Goal: Task Accomplishment & Management: Complete application form

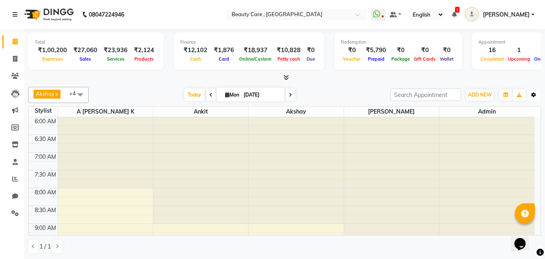
click at [537, 97] on button "Toggle Dropdown" at bounding box center [534, 94] width 13 height 11
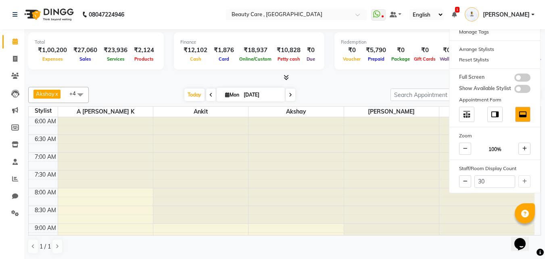
click at [390, 72] on div "Total ₹1,00,200 Expenses ₹27,060 Sales ₹23,936 Services ₹2,124 Products Finance…" at bounding box center [284, 55] width 513 height 53
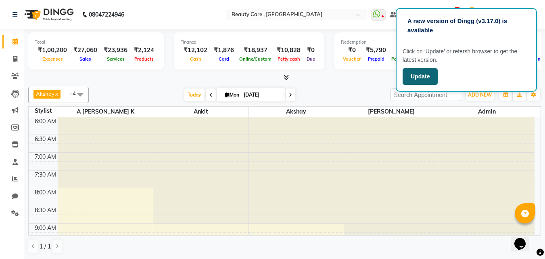
click at [417, 80] on button "Update" at bounding box center [420, 76] width 35 height 17
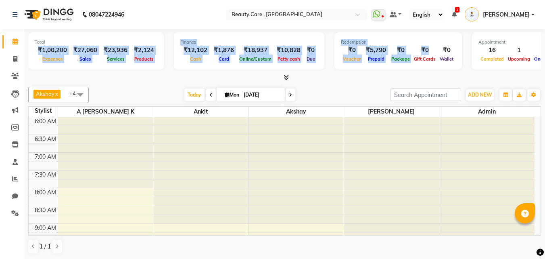
drag, startPoint x: 31, startPoint y: 49, endPoint x: 412, endPoint y: 61, distance: 380.9
click at [412, 61] on div "Total ₹1,00,200 Expenses ₹27,060 Sales ₹23,936 Services ₹2,124 Products Finance…" at bounding box center [284, 52] width 513 height 40
drag, startPoint x: 461, startPoint y: 51, endPoint x: 43, endPoint y: 46, distance: 418.3
click at [43, 46] on div "Total ₹1,00,200 Expenses ₹27,060 Sales ₹23,936 Services ₹2,124 Products Finance…" at bounding box center [284, 52] width 513 height 40
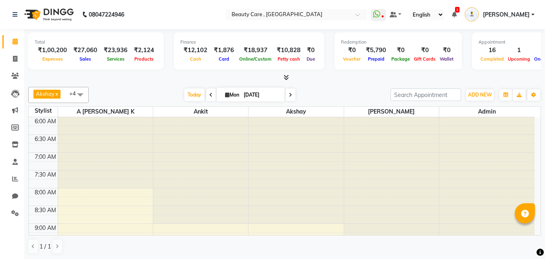
click at [159, 79] on div at bounding box center [284, 77] width 513 height 8
drag, startPoint x: 63, startPoint y: 61, endPoint x: 32, endPoint y: 53, distance: 32.5
click at [32, 53] on div "Total ₹1,00,200 Expenses ₹27,060 Sales ₹23,936 Services ₹2,124 Products" at bounding box center [96, 50] width 136 height 37
drag, startPoint x: 90, startPoint y: 60, endPoint x: 73, endPoint y: 51, distance: 19.1
click at [73, 51] on div "₹27,060 Sales" at bounding box center [85, 55] width 30 height 18
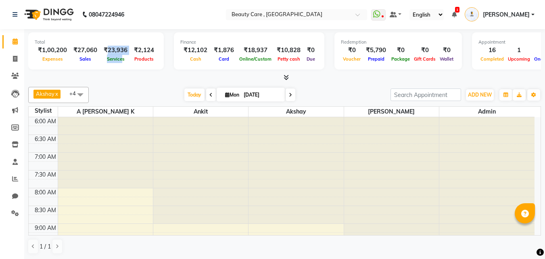
drag, startPoint x: 120, startPoint y: 61, endPoint x: 107, endPoint y: 53, distance: 15.0
click at [107, 53] on div "₹23,936 Services" at bounding box center [116, 55] width 30 height 18
drag, startPoint x: 157, startPoint y: 54, endPoint x: 134, endPoint y: 52, distance: 23.9
click at [134, 52] on div "Total ₹1,00,200 Expenses ₹27,060 Sales ₹23,936 Services ₹2,124 Products" at bounding box center [96, 50] width 136 height 37
drag, startPoint x: 201, startPoint y: 58, endPoint x: 174, endPoint y: 57, distance: 27.9
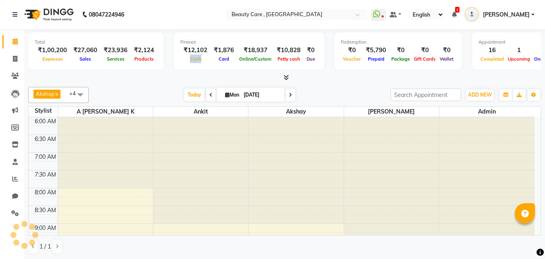
click at [174, 57] on div "Finance ₹12,102 Cash ₹1,876 Card ₹18,937 Online/Custom ₹10,828 [PERSON_NAME] ca…" at bounding box center [249, 50] width 151 height 37
drag, startPoint x: 226, startPoint y: 62, endPoint x: 213, endPoint y: 52, distance: 15.8
click at [213, 52] on div "₹1,876 Card" at bounding box center [224, 55] width 27 height 18
drag, startPoint x: 265, startPoint y: 58, endPoint x: 242, endPoint y: 51, distance: 23.6
click at [242, 51] on div "₹18,937 Online/Custom" at bounding box center [255, 55] width 36 height 18
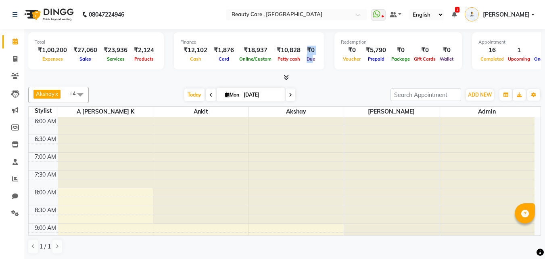
drag, startPoint x: 308, startPoint y: 61, endPoint x: 303, endPoint y: 52, distance: 10.7
click at [304, 52] on div "₹0 Due" at bounding box center [311, 55] width 14 height 18
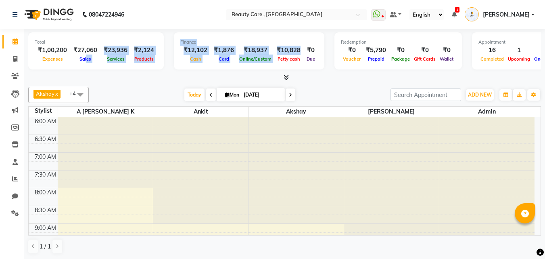
drag, startPoint x: 273, startPoint y: 65, endPoint x: 85, endPoint y: 61, distance: 187.8
click at [85, 61] on div "Total ₹1,00,200 Expenses ₹27,060 Sales ₹23,936 Services ₹2,124 Products Finance…" at bounding box center [284, 52] width 513 height 40
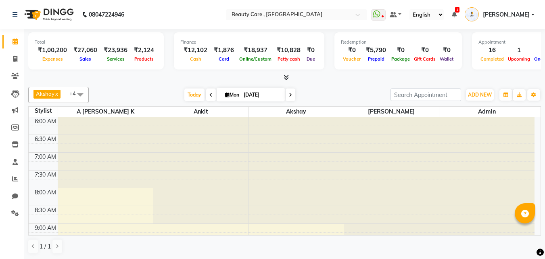
click at [324, 52] on div "Total ₹1,00,200 Expenses ₹27,060 Sales ₹23,936 Services ₹2,124 Products Finance…" at bounding box center [284, 52] width 513 height 40
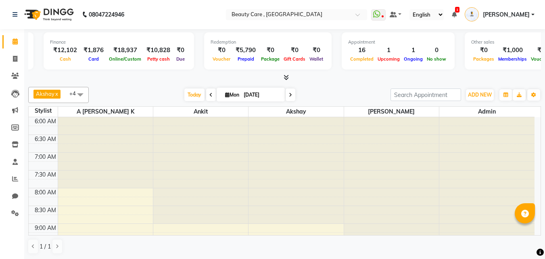
scroll to position [0, 131]
drag, startPoint x: 233, startPoint y: 40, endPoint x: 199, endPoint y: 45, distance: 34.3
click at [203, 45] on div "Redemption ₹0 Voucher ₹5,790 Prepaid ₹0 Package ₹0 Gift Cards ₹0 Wallet" at bounding box center [267, 50] width 128 height 37
drag, startPoint x: 224, startPoint y: 58, endPoint x: 211, endPoint y: 55, distance: 13.6
click at [211, 55] on div "Voucher" at bounding box center [221, 59] width 22 height 8
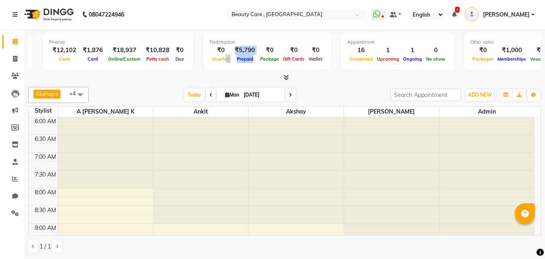
drag, startPoint x: 250, startPoint y: 59, endPoint x: 221, endPoint y: 57, distance: 28.8
click at [221, 57] on div "₹0 Voucher ₹5,790 Prepaid ₹0 Package ₹0 Gift Cards ₹0 Wallet" at bounding box center [267, 55] width 115 height 18
drag, startPoint x: 261, startPoint y: 58, endPoint x: 240, endPoint y: 60, distance: 21.1
click at [240, 60] on div "₹0 Voucher ₹5,790 Prepaid ₹0 Package ₹0 Gift Cards ₹0 Wallet" at bounding box center [267, 55] width 115 height 18
drag, startPoint x: 319, startPoint y: 55, endPoint x: 204, endPoint y: 62, distance: 115.3
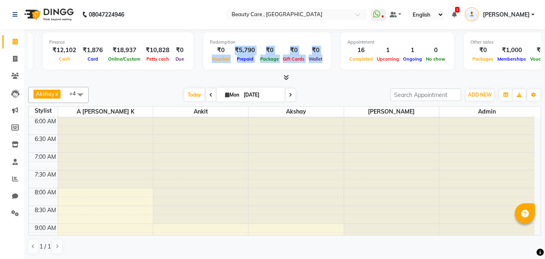
click at [204, 62] on div "Redemption ₹0 Voucher ₹5,790 Prepaid ₹0 Package ₹0 Gift Cards ₹0 Wallet" at bounding box center [267, 50] width 128 height 37
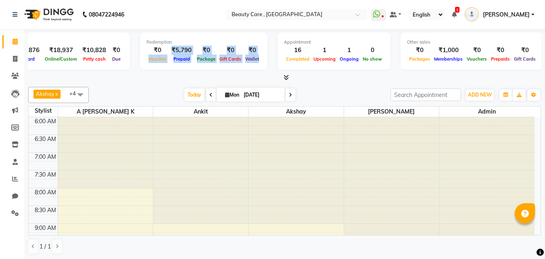
scroll to position [0, 196]
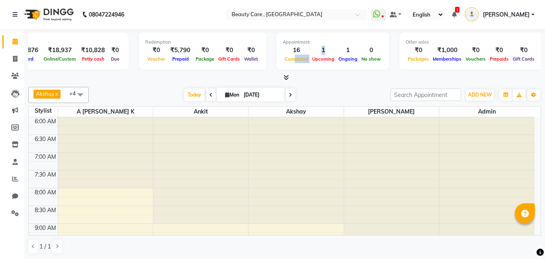
drag, startPoint x: 303, startPoint y: 61, endPoint x: 288, endPoint y: 56, distance: 16.0
click at [288, 56] on div "16 Completed 1 Upcoming 1 Ongoing 0 No show" at bounding box center [333, 55] width 100 height 18
click at [298, 63] on div "Completed" at bounding box center [296, 59] width 27 height 8
drag, startPoint x: 298, startPoint y: 63, endPoint x: 286, endPoint y: 52, distance: 16.3
click at [286, 52] on div "16 Completed" at bounding box center [296, 55] width 27 height 18
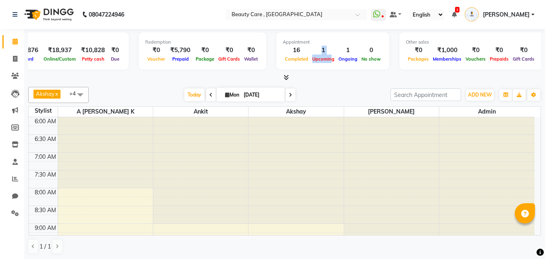
drag, startPoint x: 325, startPoint y: 55, endPoint x: 309, endPoint y: 52, distance: 16.1
click at [310, 52] on div "1 Upcoming" at bounding box center [323, 55] width 26 height 18
drag, startPoint x: 350, startPoint y: 59, endPoint x: 333, endPoint y: 48, distance: 20.5
click at [337, 48] on div "1 Ongoing" at bounding box center [348, 55] width 23 height 18
drag, startPoint x: 373, startPoint y: 60, endPoint x: 355, endPoint y: 55, distance: 18.9
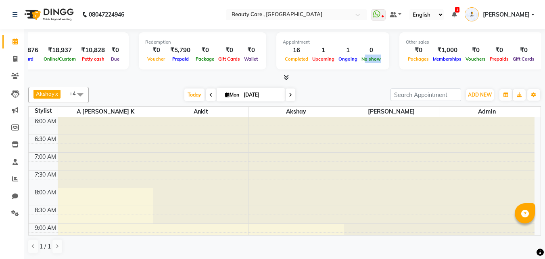
click at [360, 55] on div "No show" at bounding box center [371, 59] width 23 height 8
drag, startPoint x: 420, startPoint y: 45, endPoint x: 394, endPoint y: 47, distance: 25.5
click at [400, 47] on div "Other sales ₹0 Packages ₹1,000 Memberships ₹0 Vouchers ₹0 Prepaids ₹0 Gift Cards" at bounding box center [472, 50] width 144 height 37
drag, startPoint x: 416, startPoint y: 59, endPoint x: 403, endPoint y: 56, distance: 13.2
click at [406, 56] on div "Packages" at bounding box center [418, 59] width 25 height 8
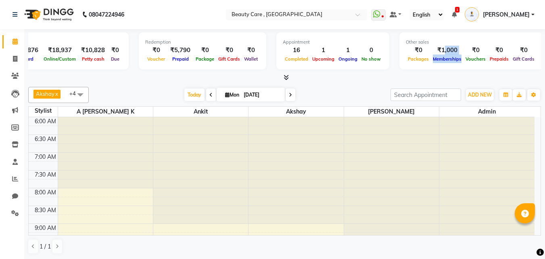
drag, startPoint x: 451, startPoint y: 56, endPoint x: 434, endPoint y: 52, distance: 17.0
click at [434, 52] on div "₹1,000 Memberships" at bounding box center [447, 55] width 33 height 18
drag, startPoint x: 520, startPoint y: 59, endPoint x: 403, endPoint y: 50, distance: 117.8
click at [406, 50] on div "₹0 Packages ₹1,000 Memberships ₹0 Vouchers ₹0 Prepaids ₹0 Gift Cards" at bounding box center [471, 55] width 131 height 18
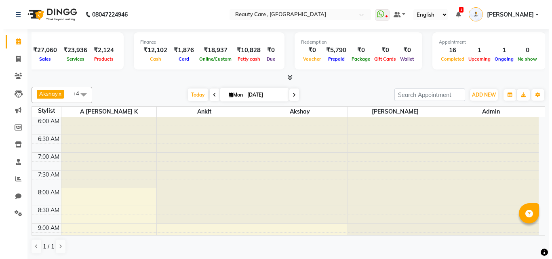
scroll to position [0, 0]
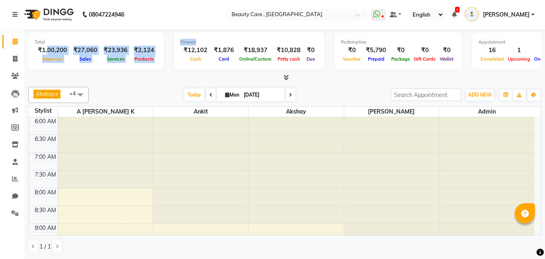
drag, startPoint x: 47, startPoint y: 52, endPoint x: 305, endPoint y: 40, distance: 258.7
click at [305, 40] on div "Total ₹1,00,200 Expenses ₹27,060 Sales ₹23,936 Services ₹2,124 Products Finance…" at bounding box center [284, 52] width 513 height 40
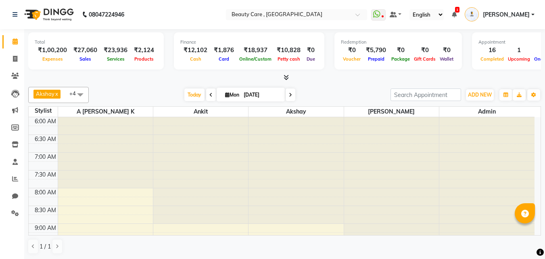
click at [285, 78] on icon at bounding box center [286, 77] width 5 height 6
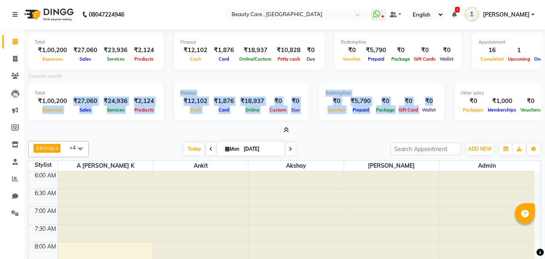
drag, startPoint x: 42, startPoint y: 110, endPoint x: 414, endPoint y: 117, distance: 372.7
click at [414, 117] on div "Total ₹1,00,200 Expenses ₹27,060 Sales ₹24,936 Services ₹2,124 Products Finance…" at bounding box center [284, 103] width 513 height 40
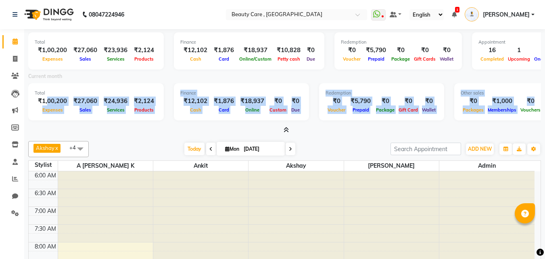
drag, startPoint x: 512, startPoint y: 120, endPoint x: 48, endPoint y: 104, distance: 463.4
click at [48, 104] on div "Total ₹1,00,200 Expenses ₹27,060 Sales ₹24,936 Services ₹2,124 Products Finance…" at bounding box center [284, 103] width 513 height 40
click at [107, 118] on div "Total ₹1,00,200 Expenses ₹27,060 Sales ₹24,936 Services ₹2,124 Products" at bounding box center [96, 101] width 136 height 37
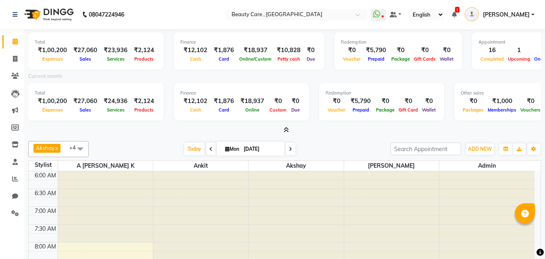
click at [34, 99] on div "Total ₹1,00,200 Expenses ₹27,060 Sales ₹24,936 Services ₹2,124 Products" at bounding box center [96, 101] width 136 height 37
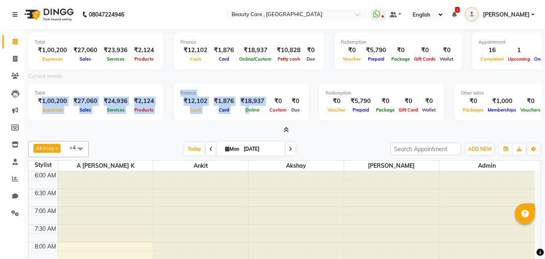
drag, startPoint x: 43, startPoint y: 99, endPoint x: 245, endPoint y: 106, distance: 202.0
click at [245, 106] on div "Total ₹1,00,200 Expenses ₹27,060 Sales ₹24,936 Services ₹2,124 Products Finance…" at bounding box center [284, 103] width 513 height 40
click at [63, 113] on div "Expenses" at bounding box center [53, 109] width 36 height 8
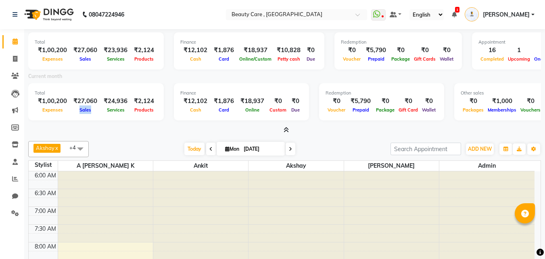
drag, startPoint x: 95, startPoint y: 107, endPoint x: 76, endPoint y: 108, distance: 19.8
click at [76, 108] on div "Sales" at bounding box center [85, 109] width 30 height 8
drag, startPoint x: 123, startPoint y: 107, endPoint x: 98, endPoint y: 107, distance: 25.0
click at [98, 107] on div "₹1,00,200 Expenses ₹27,060 Sales ₹24,936 Services ₹2,124 Products" at bounding box center [96, 105] width 123 height 18
drag, startPoint x: 154, startPoint y: 108, endPoint x: 47, endPoint y: 110, distance: 107.0
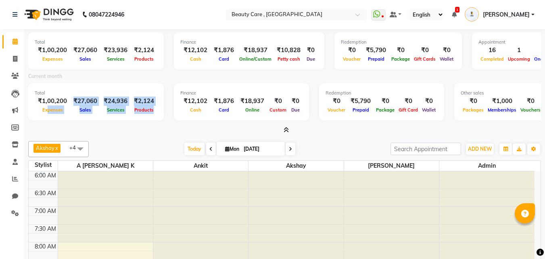
click at [47, 110] on div "₹1,00,200 Expenses ₹27,060 Sales ₹24,936 Services ₹2,124 Products" at bounding box center [96, 105] width 123 height 18
click at [531, 144] on button "Toggle Dropdown" at bounding box center [534, 148] width 13 height 11
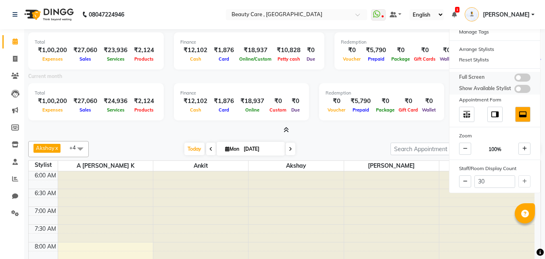
click at [520, 75] on span at bounding box center [523, 77] width 16 height 8
click at [515, 79] on input "checkbox" at bounding box center [515, 79] width 0 height 0
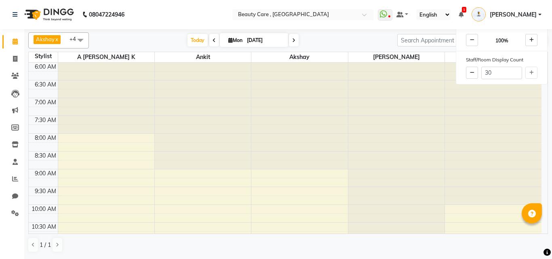
click at [372, 44] on div "[DATE] [DATE]" at bounding box center [243, 40] width 300 height 12
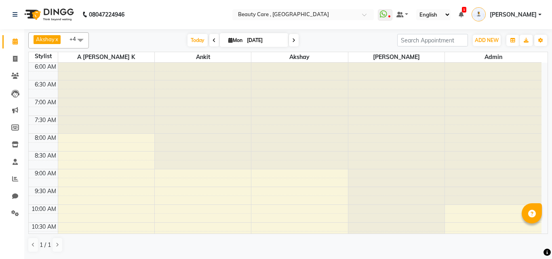
click at [81, 39] on span at bounding box center [80, 39] width 16 height 15
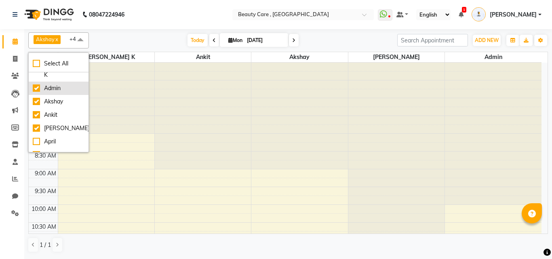
scroll to position [25, 0]
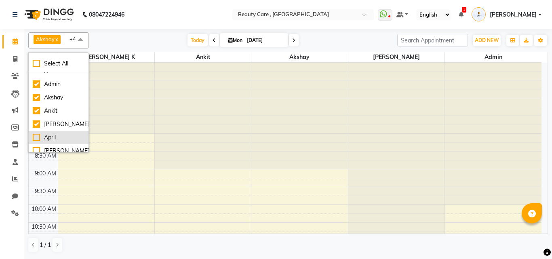
click at [54, 131] on li "April" at bounding box center [59, 137] width 60 height 13
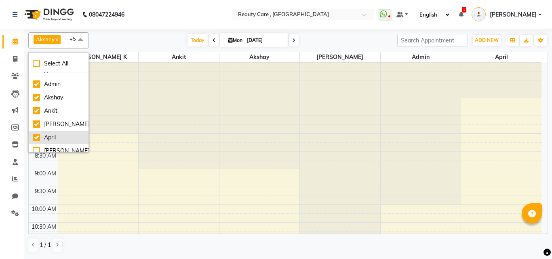
click at [54, 133] on div "April" at bounding box center [59, 137] width 52 height 8
checkbox input "false"
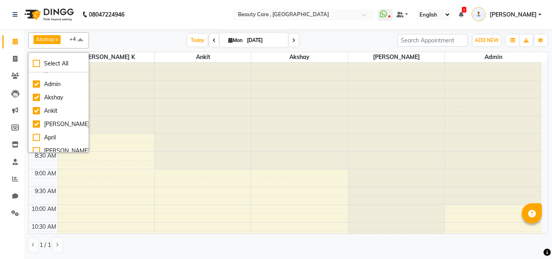
click at [131, 32] on div "Akshay x Ankit x [PERSON_NAME] x Admin x A [PERSON_NAME] K x +4 Select All A [P…" at bounding box center [287, 142] width 519 height 227
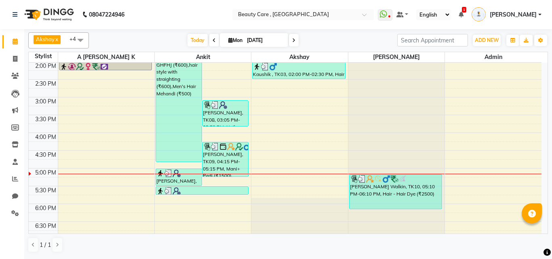
scroll to position [233, 0]
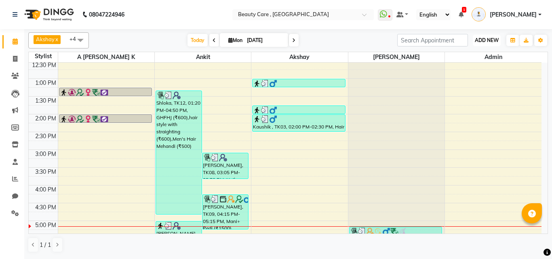
click at [482, 39] on span "ADD NEW" at bounding box center [486, 40] width 24 height 6
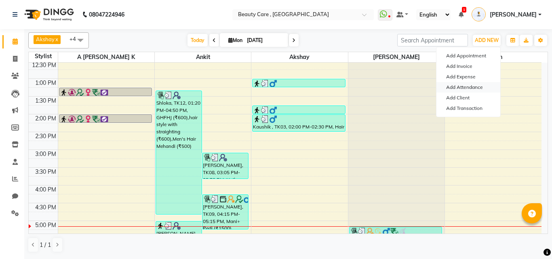
click at [467, 86] on link "Add Attendance" at bounding box center [468, 87] width 64 height 10
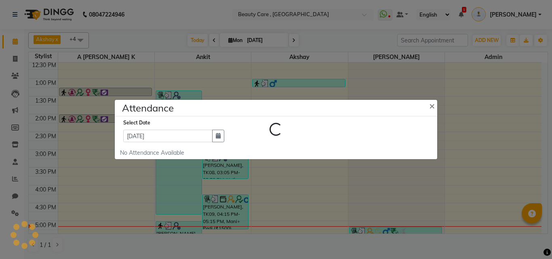
select select "A"
select select "H"
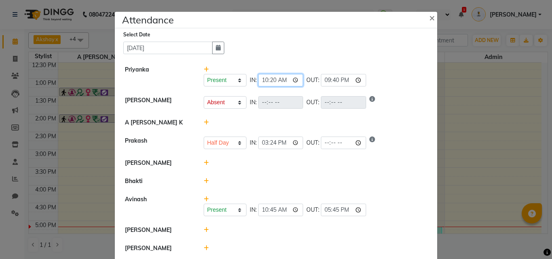
click at [283, 81] on input "10:20" at bounding box center [280, 80] width 45 height 13
click at [294, 81] on input "10:20" at bounding box center [280, 80] width 45 height 13
click at [429, 20] on span "×" at bounding box center [432, 17] width 6 height 12
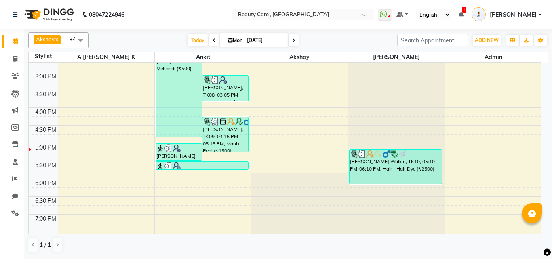
scroll to position [306, 0]
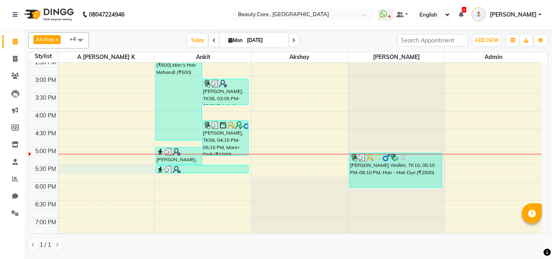
click at [86, 168] on div "6:00 AM 6:30 AM 7:00 AM 7:30 AM 8:00 AM 8:30 AM 9:00 AM 9:30 AM 10:00 AM 10:30 …" at bounding box center [285, 40] width 512 height 568
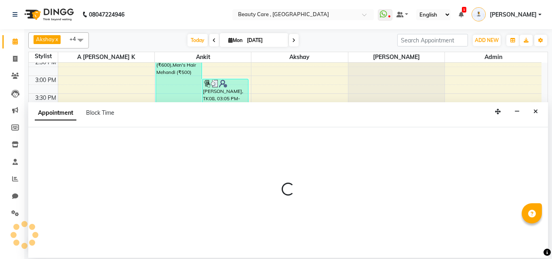
select select "1777"
select select "tentative"
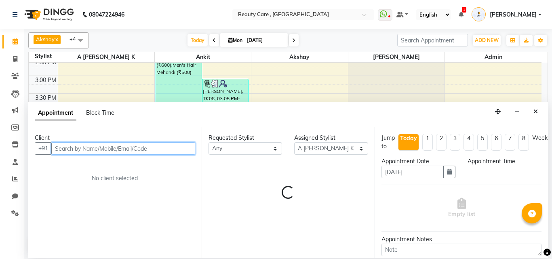
select select "1050"
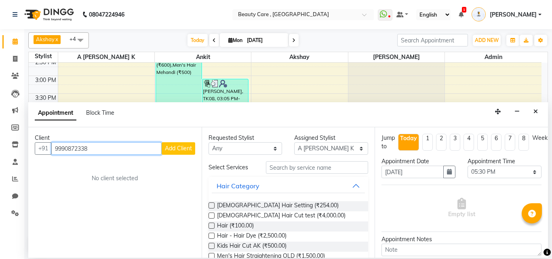
type input "9990872338"
click at [175, 152] on span "Add Client" at bounding box center [178, 148] width 27 height 7
select select "22"
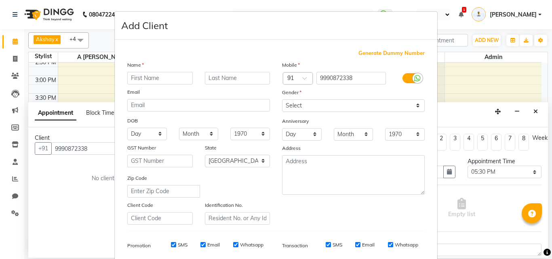
type input "a"
type input "[PERSON_NAME] sir"
click at [311, 103] on select "Select [DEMOGRAPHIC_DATA] [DEMOGRAPHIC_DATA] Other Prefer Not To Say" at bounding box center [353, 105] width 143 height 13
select select "[DEMOGRAPHIC_DATA]"
click at [282, 99] on select "Select [DEMOGRAPHIC_DATA] [DEMOGRAPHIC_DATA] Other Prefer Not To Say" at bounding box center [353, 105] width 143 height 13
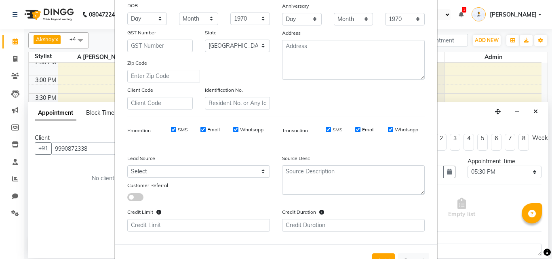
scroll to position [120, 0]
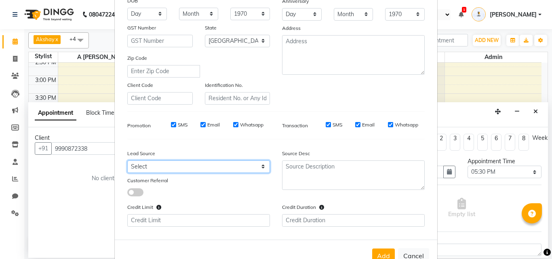
click at [160, 168] on select "Select Walk-in Internet Friend Word of Mouth Advertisement Facebook Justdial Go…" at bounding box center [198, 166] width 143 height 13
click at [179, 188] on div at bounding box center [179, 191] width 116 height 9
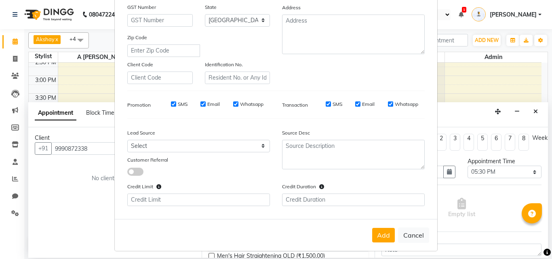
scroll to position [144, 0]
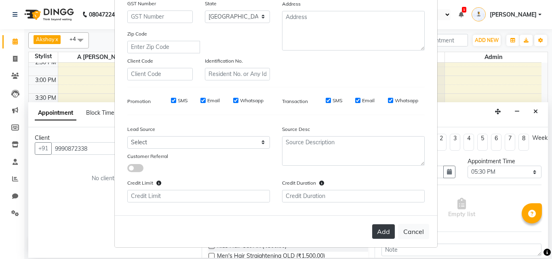
click at [380, 228] on button "Add" at bounding box center [383, 231] width 23 height 15
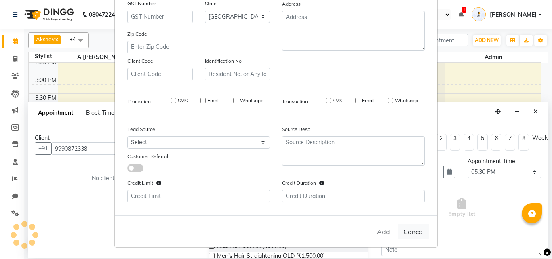
type input "99******38"
select select
select select "null"
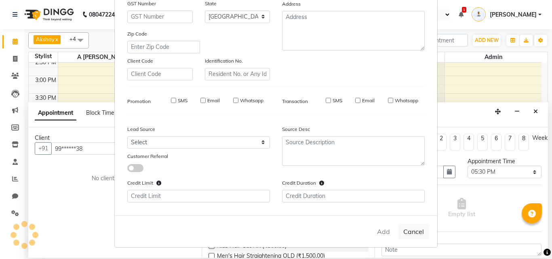
select select
checkbox input "false"
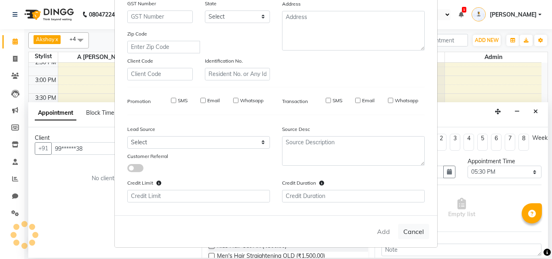
checkbox input "false"
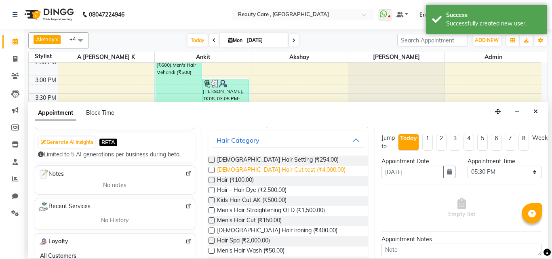
scroll to position [68, 0]
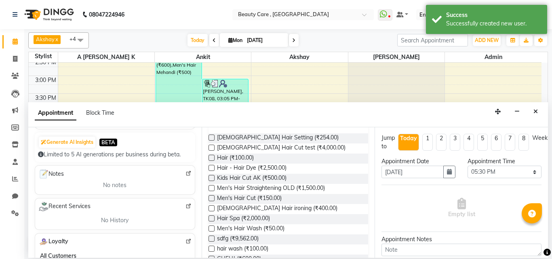
click at [210, 187] on label at bounding box center [211, 188] width 6 height 6
click at [210, 187] on input "checkbox" at bounding box center [210, 188] width 5 height 5
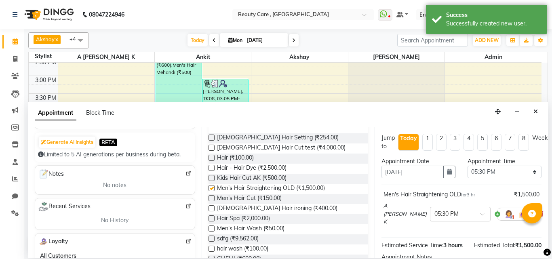
checkbox input "false"
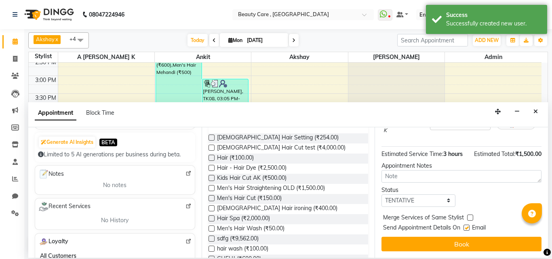
scroll to position [96, 0]
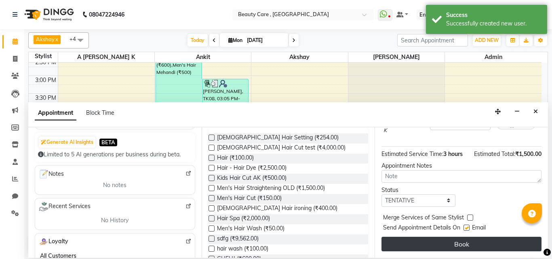
click at [438, 240] on button "Book" at bounding box center [461, 244] width 160 height 15
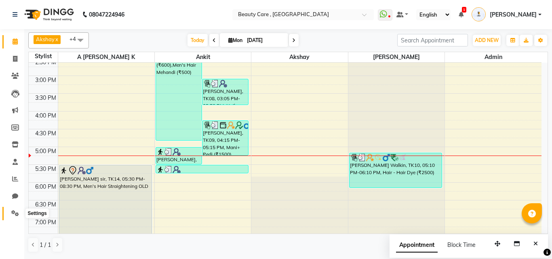
click at [13, 212] on icon at bounding box center [15, 213] width 8 height 6
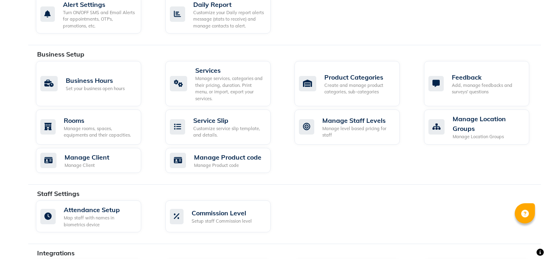
scroll to position [366, 0]
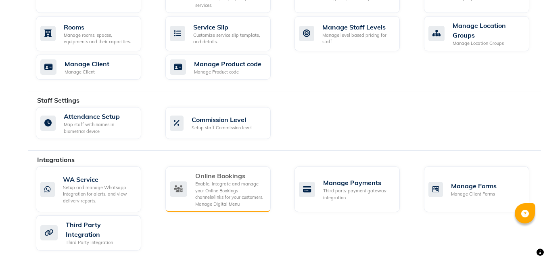
click at [221, 171] on div "Online Bookings" at bounding box center [229, 176] width 69 height 10
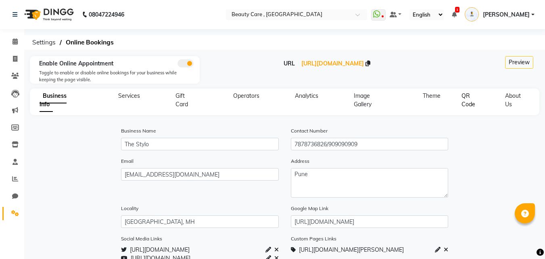
click at [466, 101] on span "QR Code" at bounding box center [469, 100] width 14 height 16
select select "256"
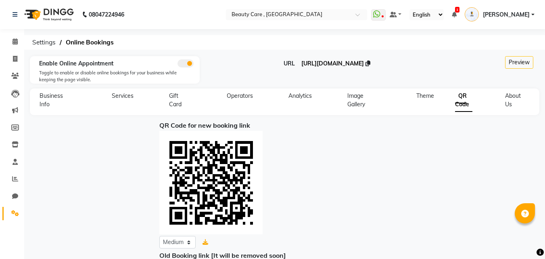
click at [316, 63] on span "[URL][DOMAIN_NAME]" at bounding box center [333, 63] width 63 height 7
click at [466, 13] on ul "WhatsApp Status ✕ Status: Disconnected Most Recent Message: [DATE] 06:47 PM Rec…" at bounding box center [455, 14] width 168 height 13
click at [457, 14] on icon at bounding box center [454, 15] width 5 height 6
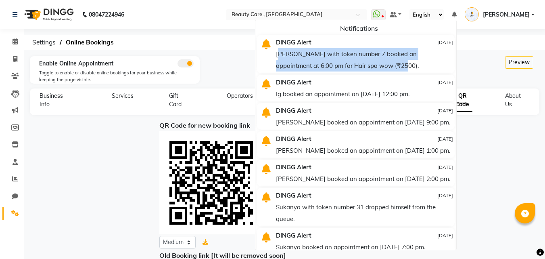
drag, startPoint x: 284, startPoint y: 56, endPoint x: 414, endPoint y: 61, distance: 130.1
click at [414, 61] on div "[PERSON_NAME] with token number 7 booked an appointment at 6:00 pm for Hair spa…" at bounding box center [364, 59] width 177 height 23
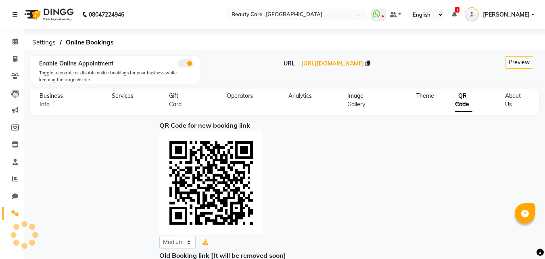
click at [457, 15] on icon at bounding box center [454, 15] width 5 height 6
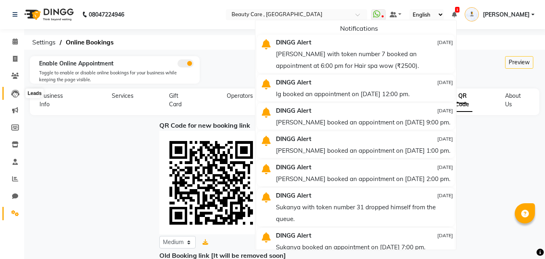
click at [13, 92] on icon at bounding box center [15, 94] width 8 height 8
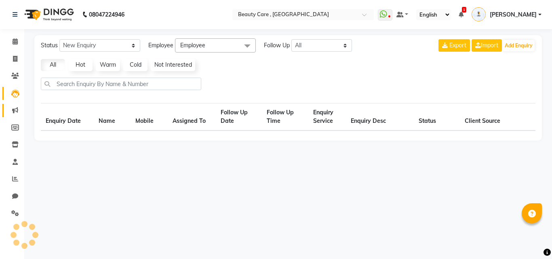
select select "10"
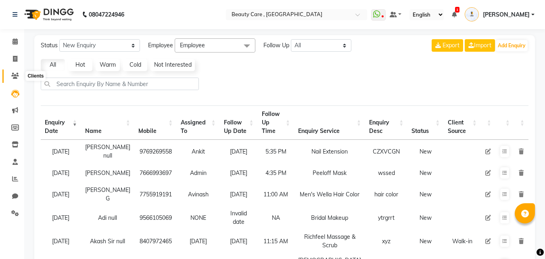
click at [15, 80] on span at bounding box center [15, 75] width 14 height 9
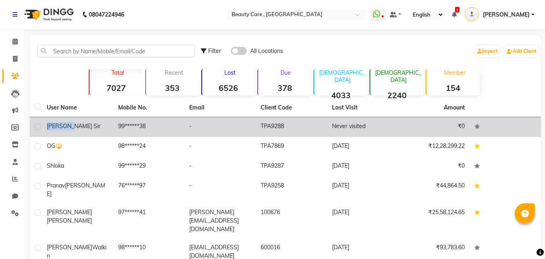
drag, startPoint x: 72, startPoint y: 128, endPoint x: 43, endPoint y: 129, distance: 28.7
click at [43, 129] on td "[PERSON_NAME] sir" at bounding box center [77, 127] width 71 height 20
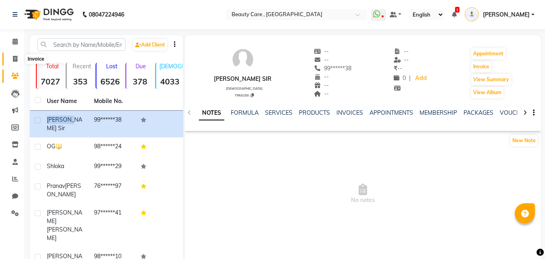
click at [11, 58] on span at bounding box center [15, 59] width 14 height 9
select select "service"
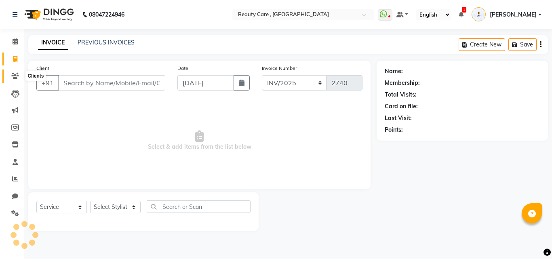
click at [15, 78] on icon at bounding box center [15, 76] width 8 height 6
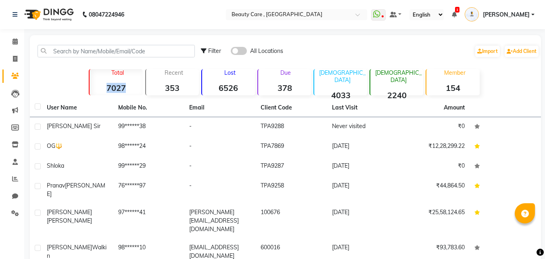
drag, startPoint x: 134, startPoint y: 90, endPoint x: 105, endPoint y: 88, distance: 29.5
click at [105, 88] on strong "7027" at bounding box center [116, 88] width 53 height 10
drag, startPoint x: 185, startPoint y: 90, endPoint x: 159, endPoint y: 92, distance: 26.7
click at [159, 92] on strong "353" at bounding box center [172, 88] width 53 height 10
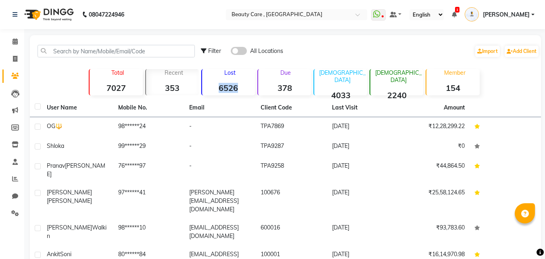
drag, startPoint x: 241, startPoint y: 80, endPoint x: 212, endPoint y: 91, distance: 30.8
click at [212, 91] on div "Lost 6526" at bounding box center [228, 82] width 54 height 26
